Goal: Entertainment & Leisure: Consume media (video, audio)

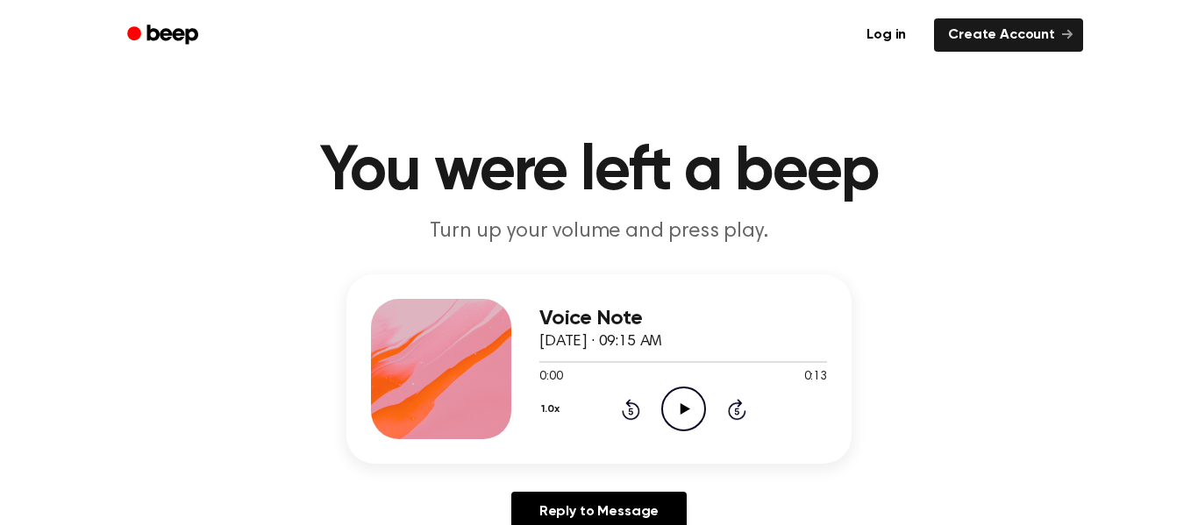
click at [700, 408] on icon "Play Audio" at bounding box center [683, 409] width 45 height 45
click at [625, 414] on icon "Rewind 5 seconds" at bounding box center [630, 409] width 19 height 23
click at [628, 414] on icon at bounding box center [630, 411] width 4 height 7
click at [629, 415] on icon "Rewind 5 seconds" at bounding box center [630, 409] width 19 height 23
click at [633, 409] on icon "Rewind 5 seconds" at bounding box center [630, 409] width 19 height 23
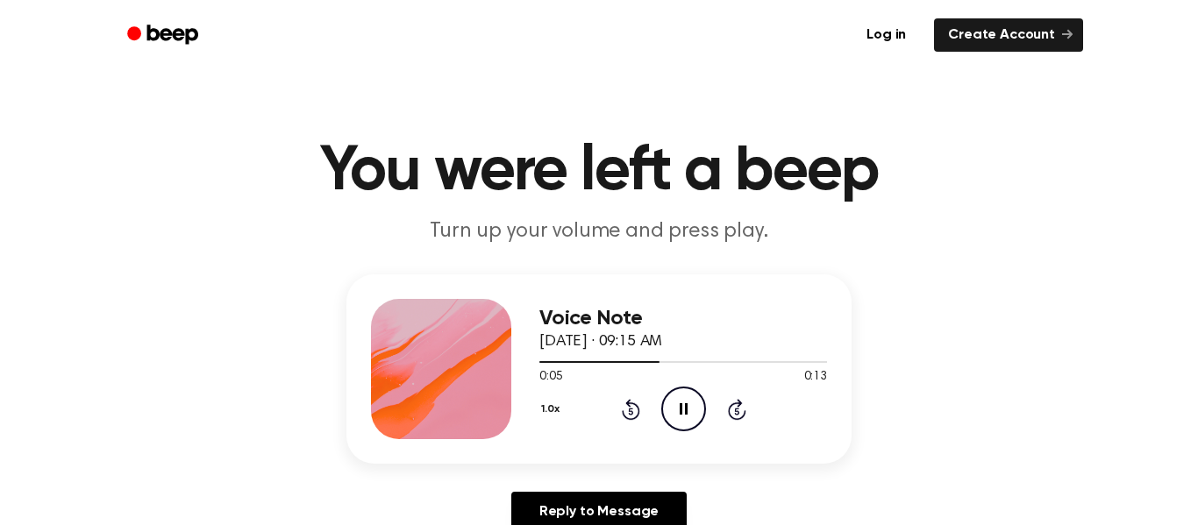
click at [633, 409] on icon "Rewind 5 seconds" at bounding box center [630, 409] width 19 height 23
click at [632, 409] on icon "Rewind 5 seconds" at bounding box center [630, 409] width 19 height 23
click at [687, 398] on icon "Play Audio" at bounding box center [683, 409] width 45 height 45
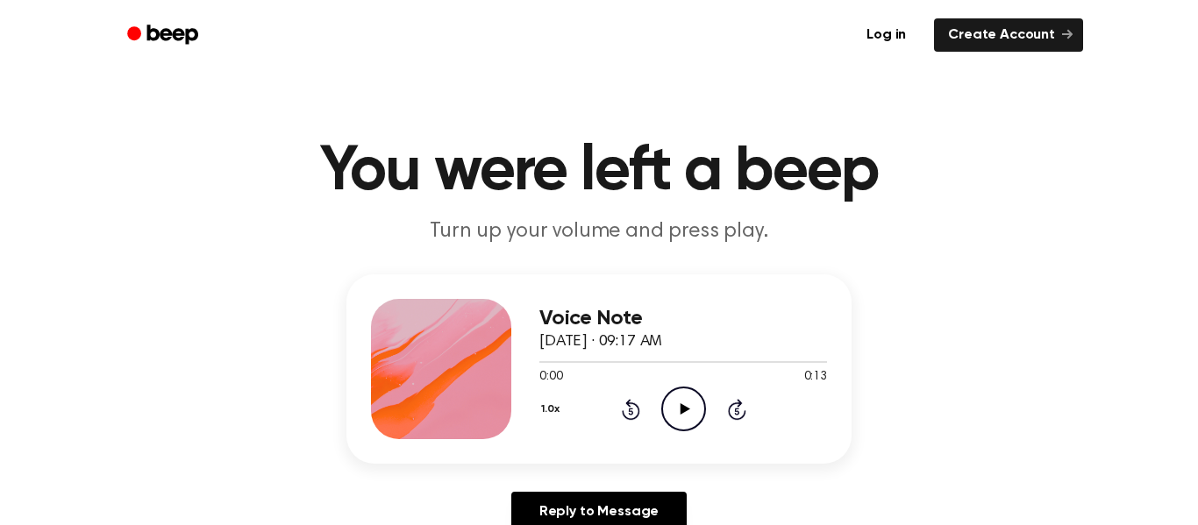
click at [686, 425] on icon "Play Audio" at bounding box center [683, 409] width 45 height 45
click at [682, 412] on icon at bounding box center [684, 408] width 10 height 11
click at [681, 411] on icon "Pause Audio" at bounding box center [683, 409] width 45 height 45
click at [675, 419] on icon "Play Audio" at bounding box center [683, 409] width 45 height 45
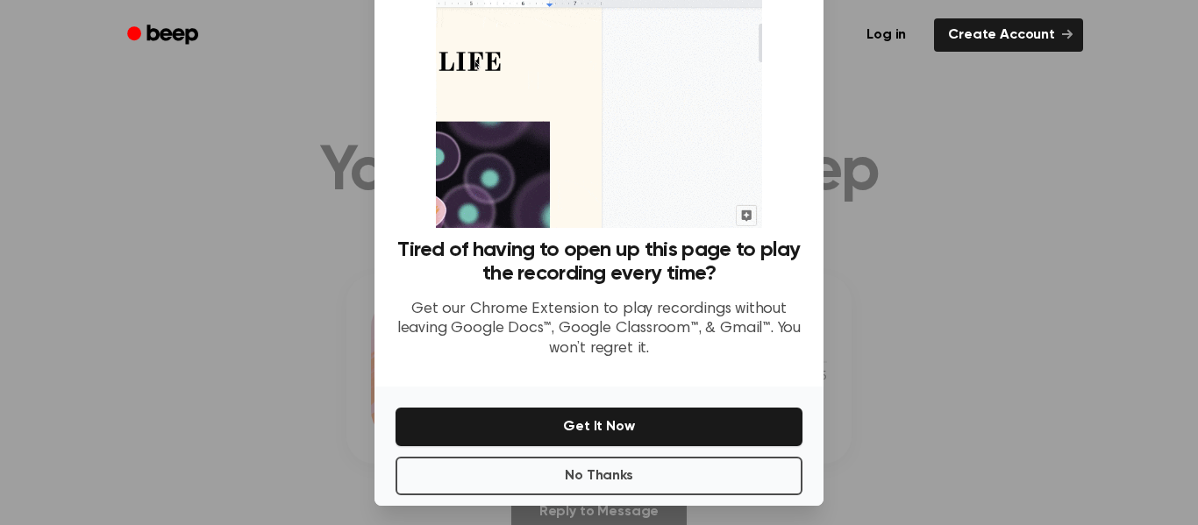
scroll to position [113, 0]
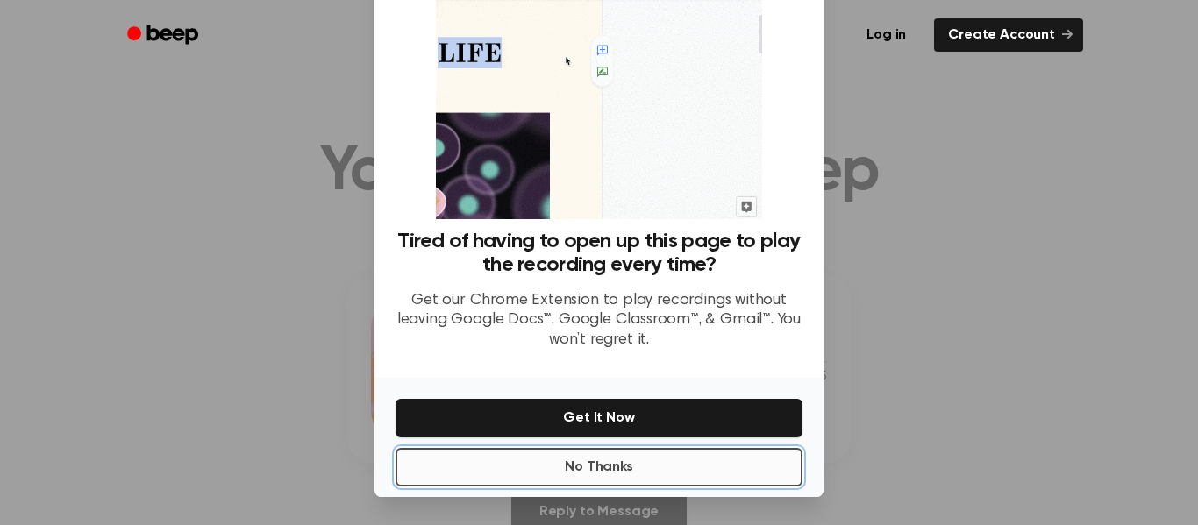
click at [631, 472] on button "No Thanks" at bounding box center [598, 467] width 407 height 39
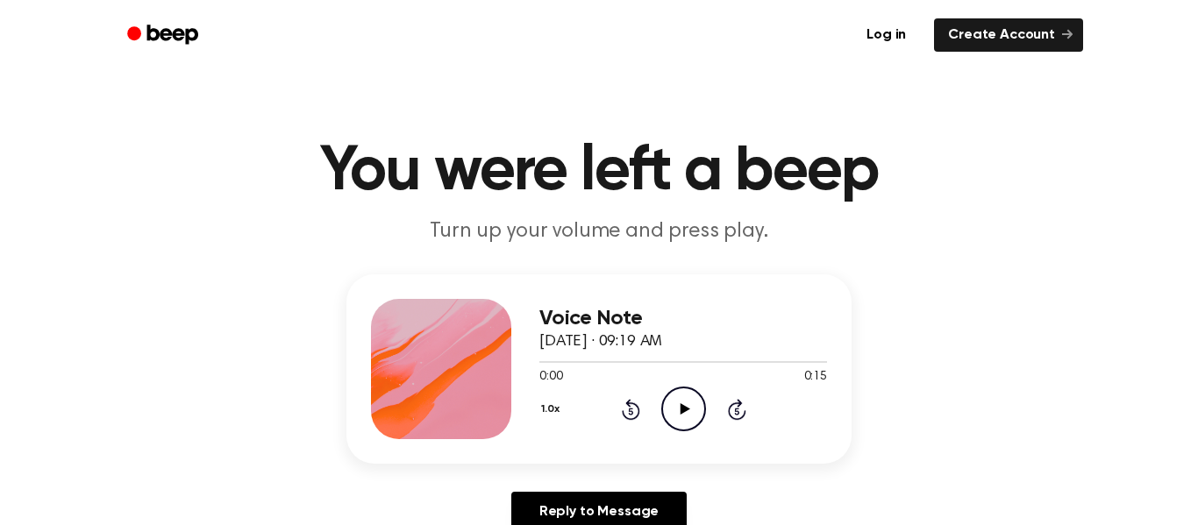
click at [672, 409] on icon "Play Audio" at bounding box center [683, 409] width 45 height 45
click at [683, 416] on icon "Play Audio" at bounding box center [683, 409] width 45 height 45
click at [662, 409] on circle at bounding box center [683, 408] width 43 height 43
click at [684, 426] on icon "Play Audio" at bounding box center [683, 409] width 45 height 45
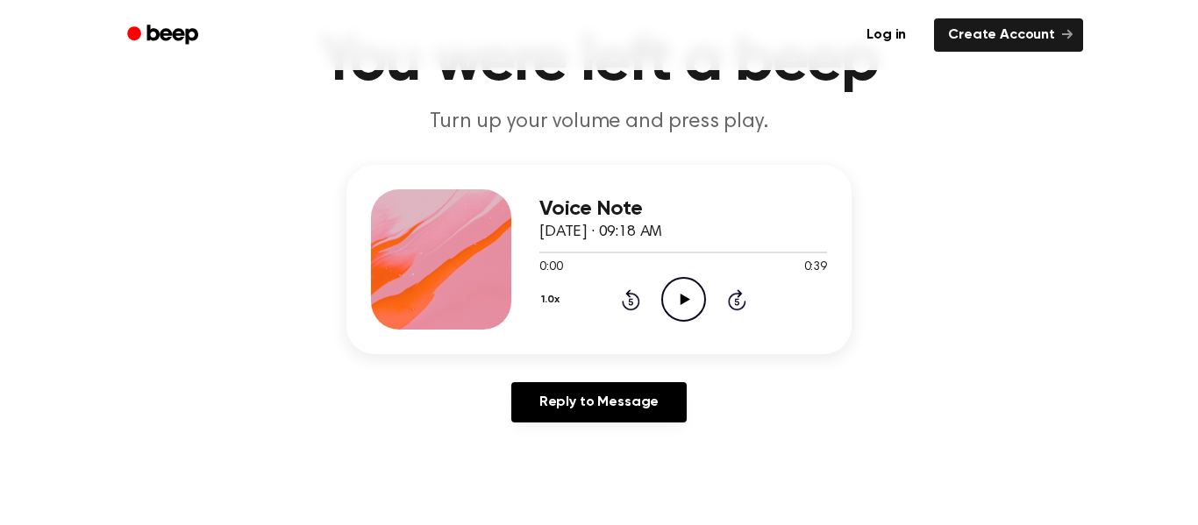
scroll to position [103, 0]
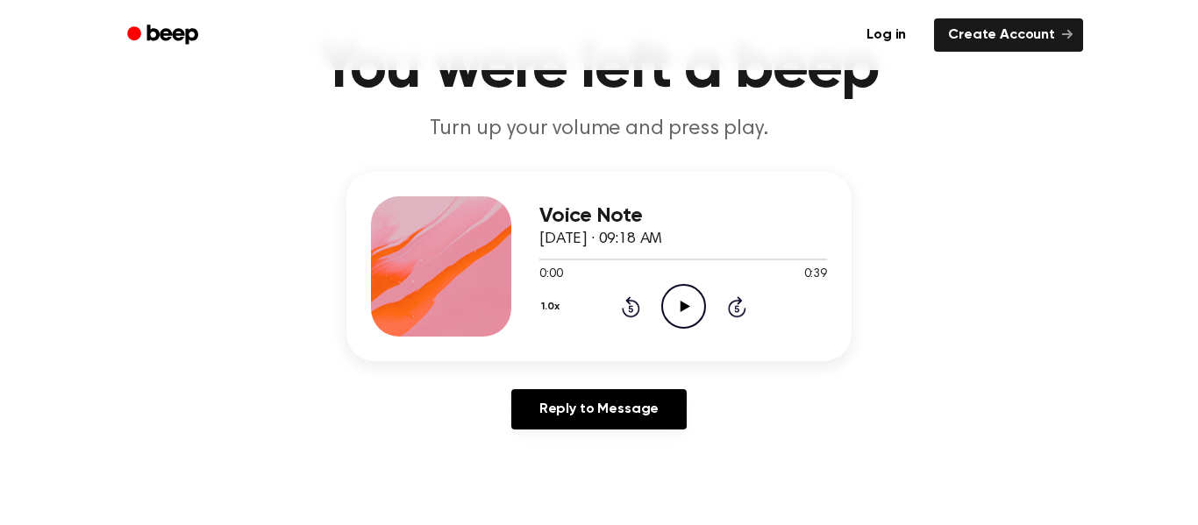
click at [676, 318] on icon "Play Audio" at bounding box center [683, 306] width 45 height 45
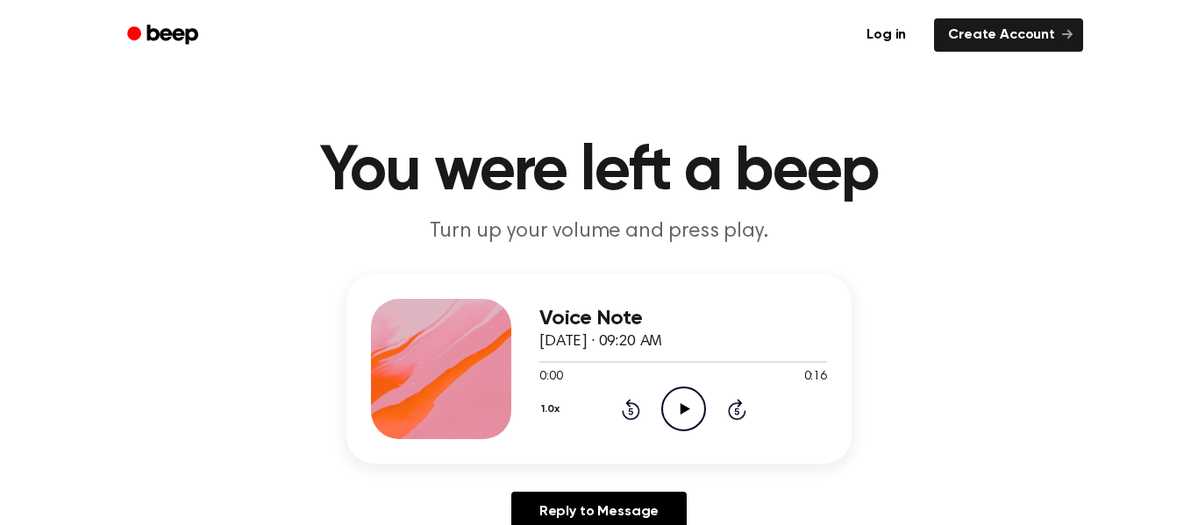
click at [680, 411] on icon at bounding box center [684, 408] width 10 height 11
click at [680, 421] on icon "Play Audio" at bounding box center [683, 409] width 45 height 45
click at [672, 404] on icon "Play Audio" at bounding box center [683, 409] width 45 height 45
